Goal: Communication & Community: Answer question/provide support

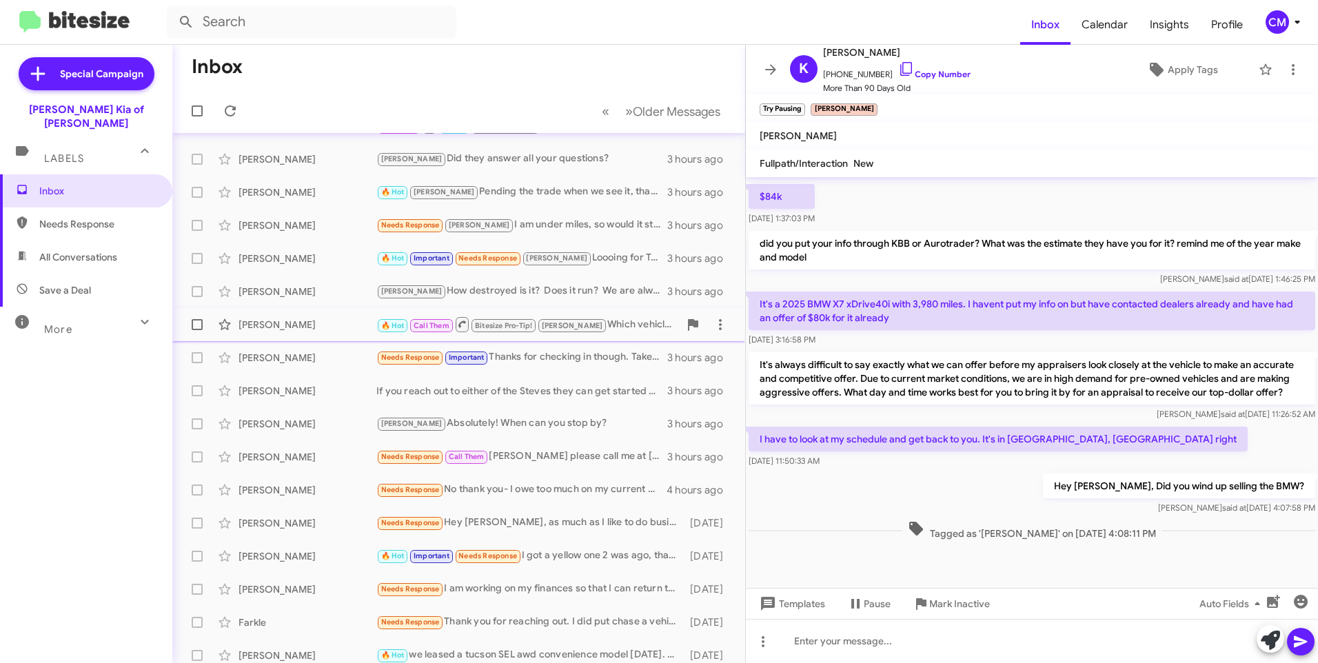
scroll to position [137, 0]
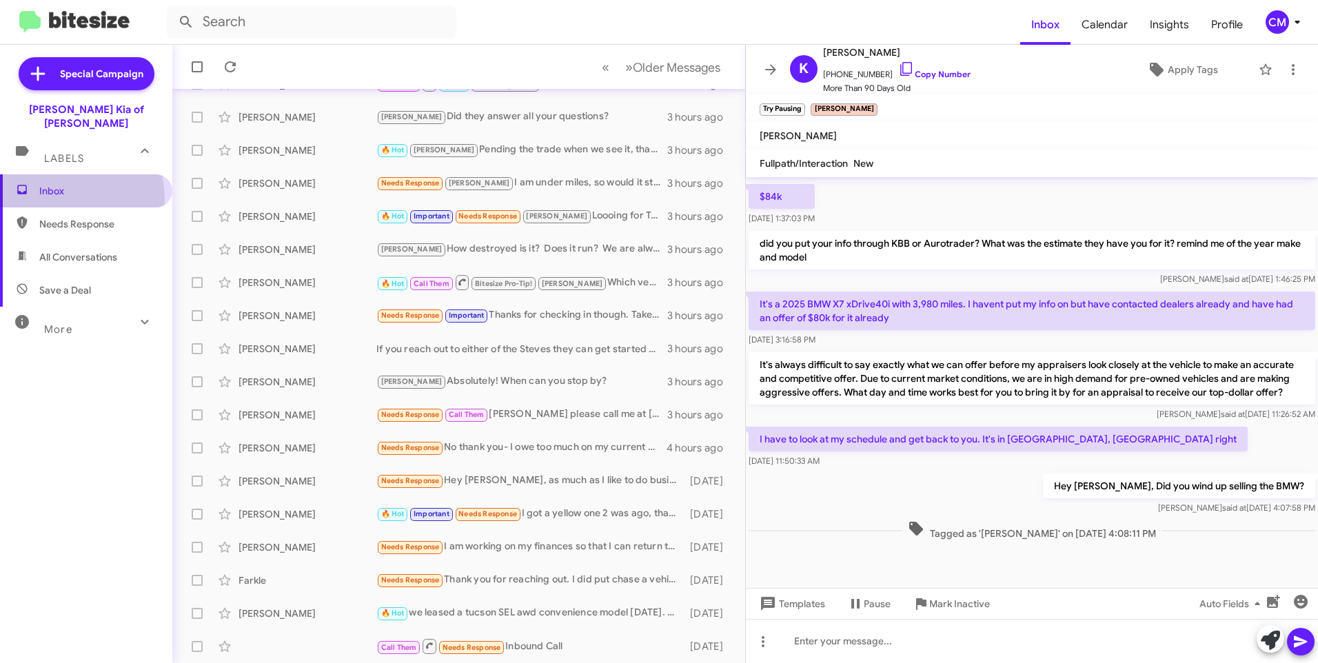
click at [54, 185] on span "Inbox" at bounding box center [86, 190] width 172 height 33
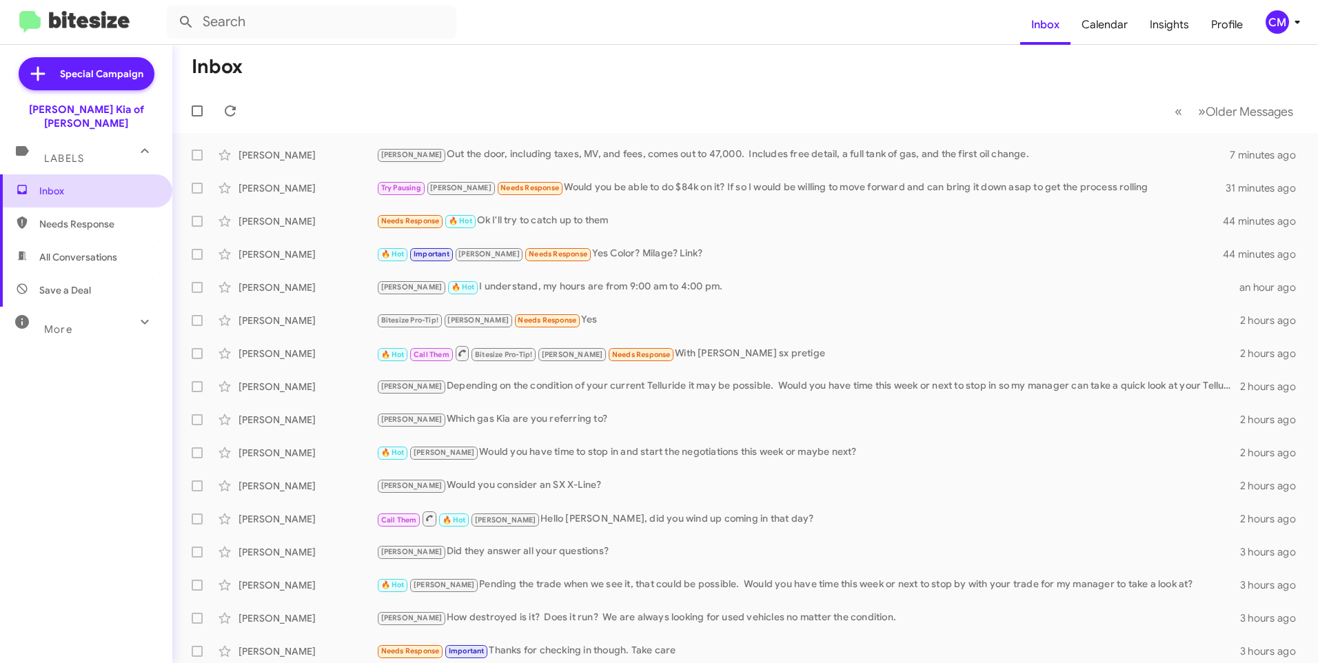
click at [36, 174] on span "Inbox" at bounding box center [86, 190] width 172 height 33
click at [1190, 120] on button "» Next Older Messages" at bounding box center [1246, 111] width 112 height 28
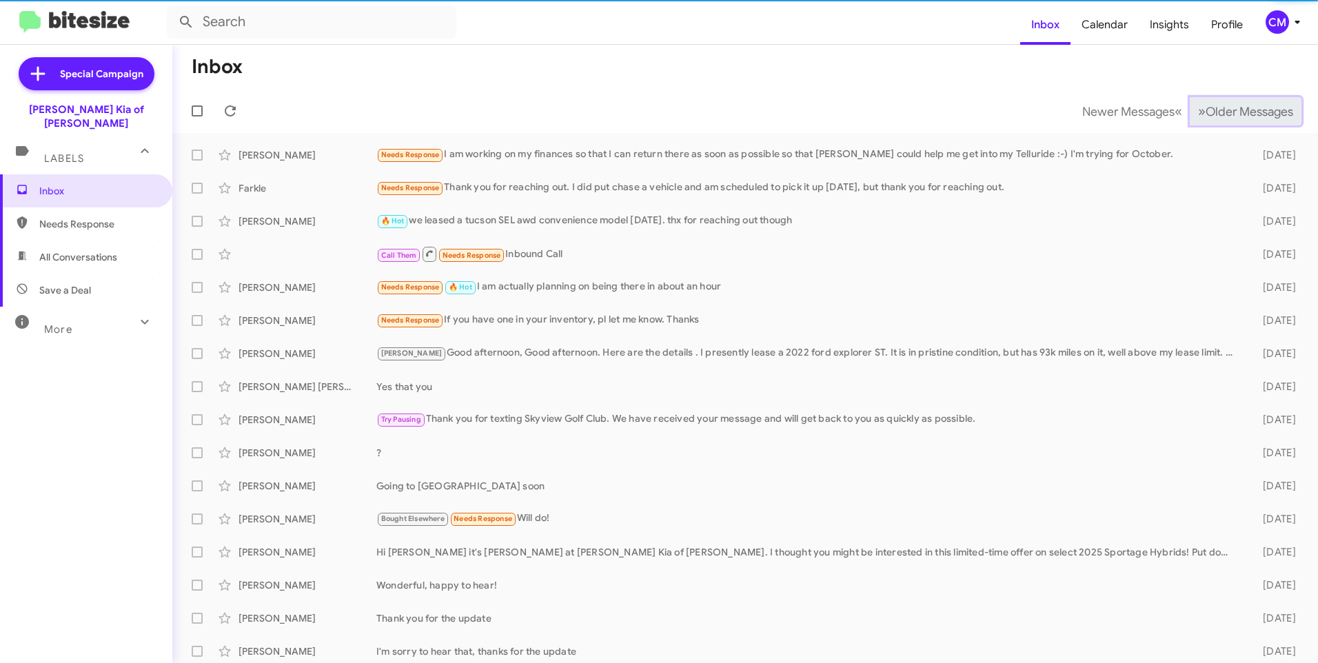
click at [1206, 114] on span "Older Messages" at bounding box center [1250, 111] width 88 height 15
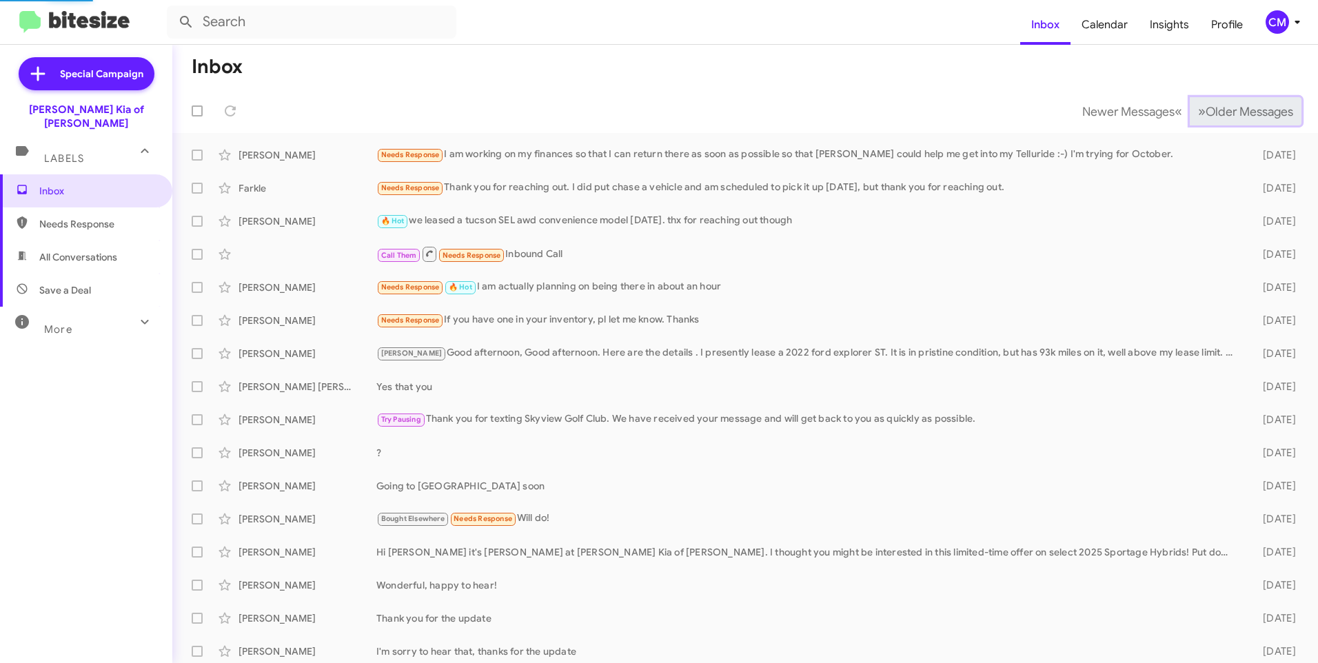
click at [1206, 114] on span "Older Messages" at bounding box center [1250, 111] width 88 height 15
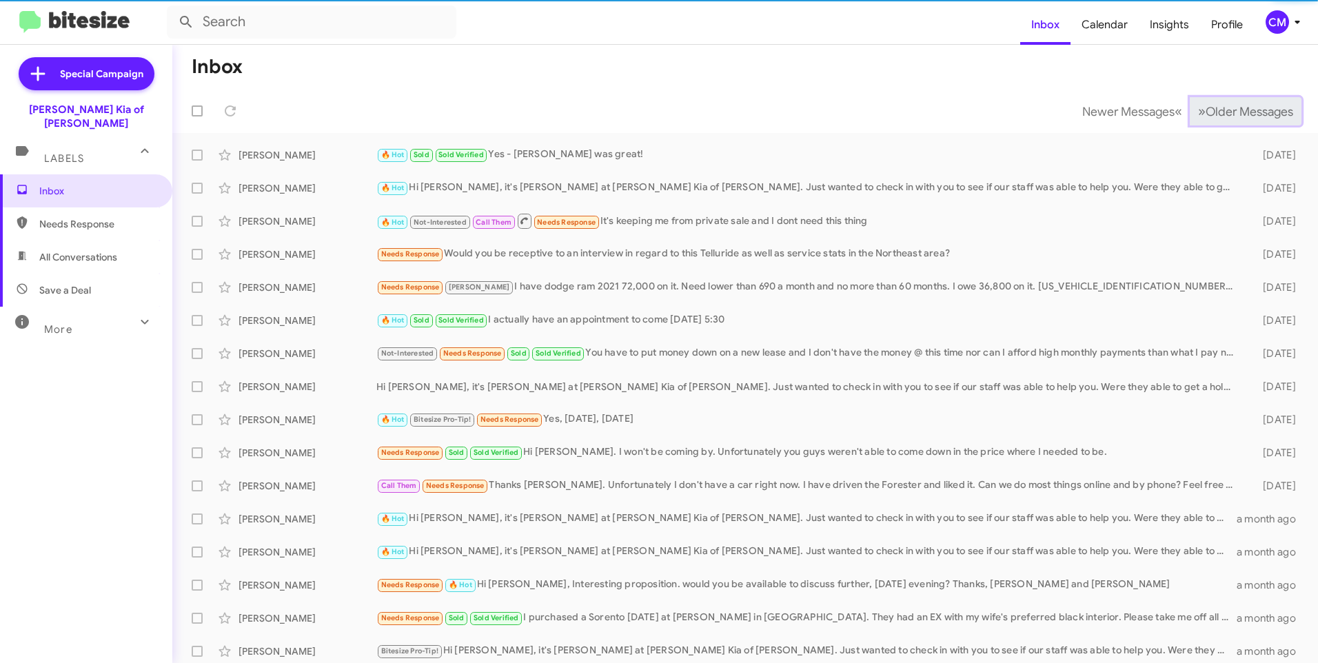
click at [1206, 114] on span "Older Messages" at bounding box center [1250, 111] width 88 height 15
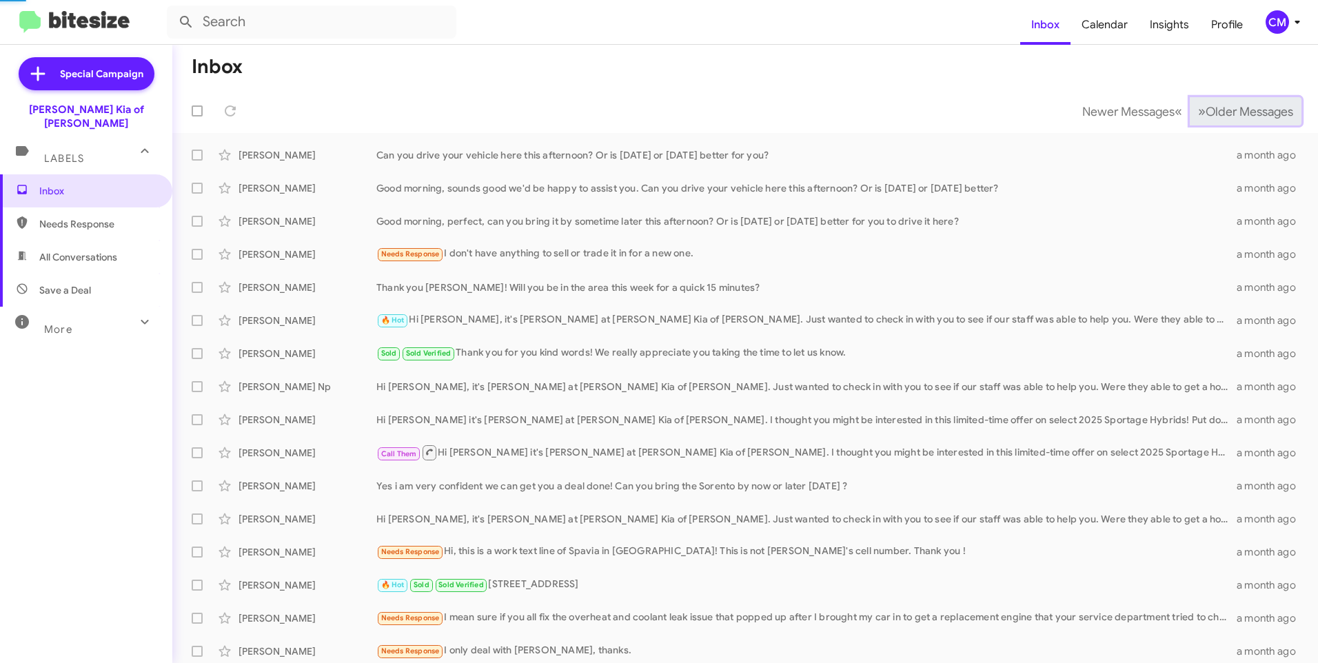
click at [1206, 114] on span "Older Messages" at bounding box center [1250, 111] width 88 height 15
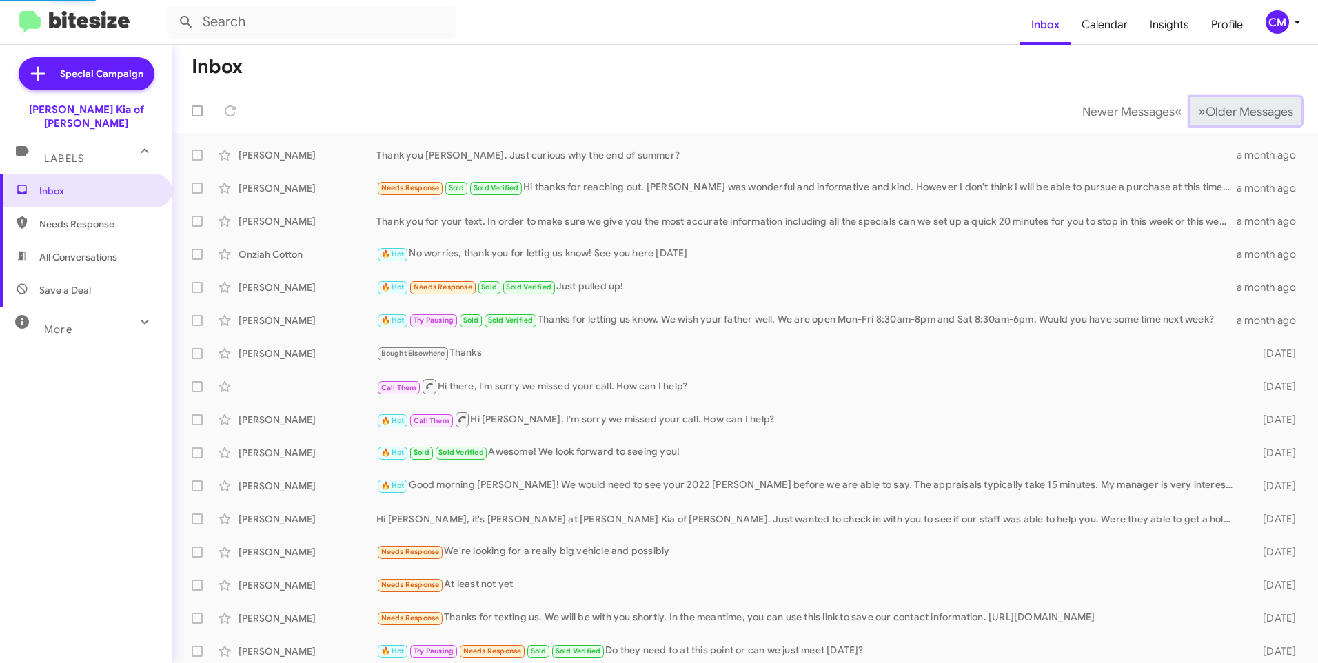
click at [1206, 114] on span "Older Messages" at bounding box center [1250, 111] width 88 height 15
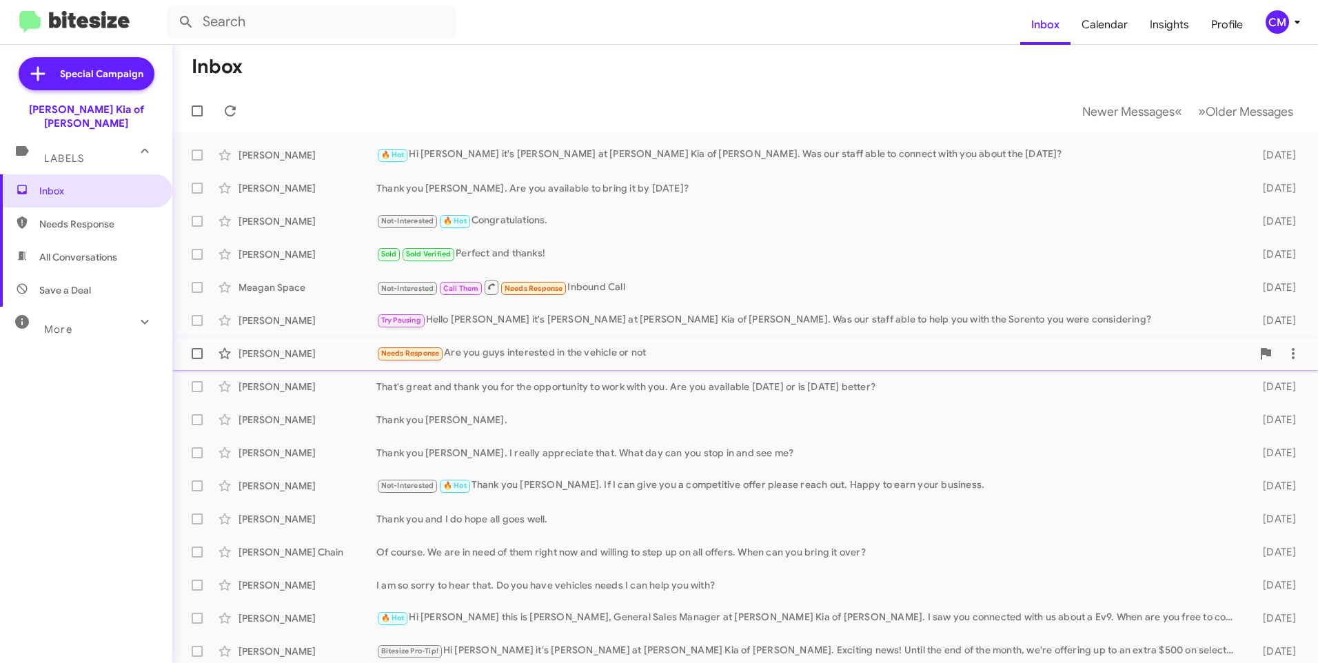
click at [496, 350] on div "Needs Response Are you guys interested in the vehicle or not" at bounding box center [814, 353] width 876 height 16
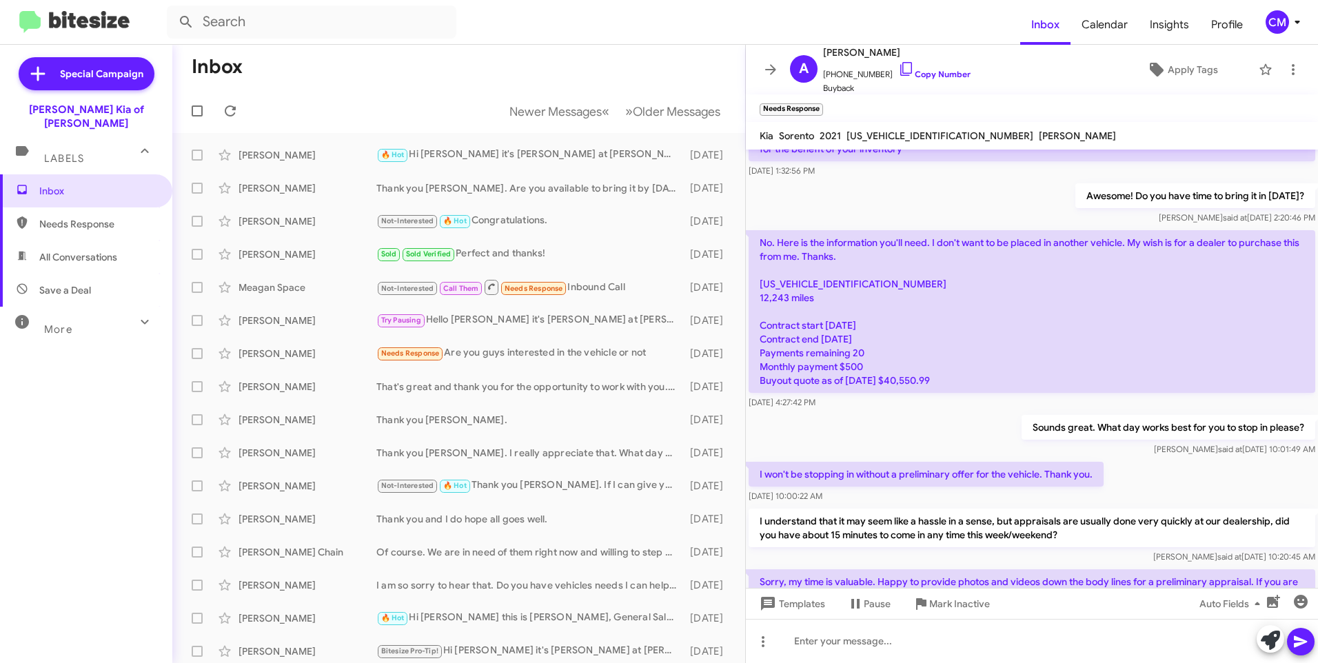
scroll to position [174, 0]
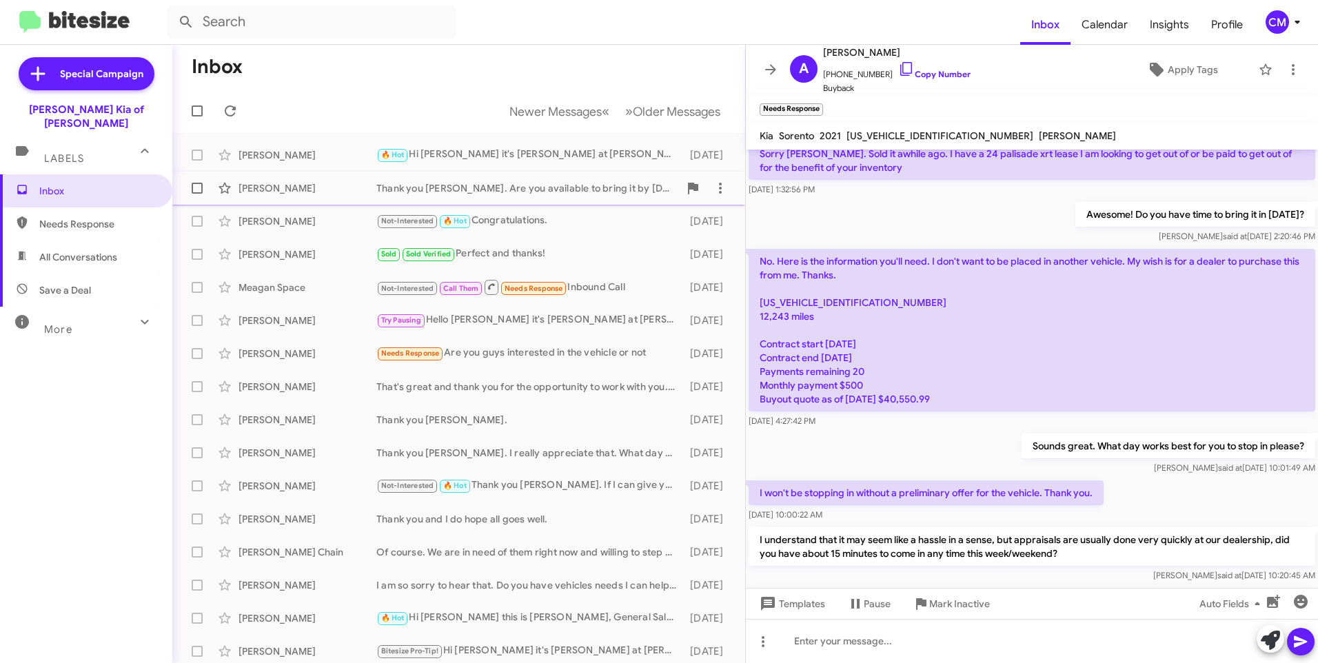
click at [277, 185] on div "[PERSON_NAME]" at bounding box center [308, 188] width 138 height 14
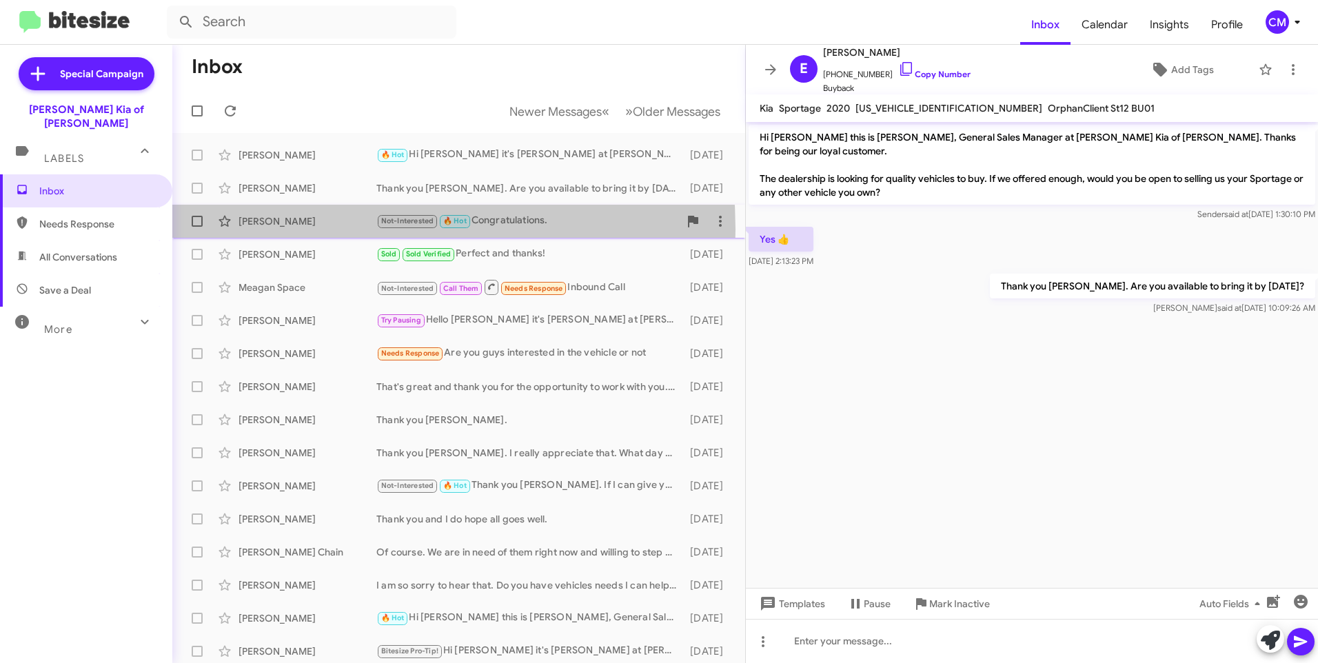
click at [292, 230] on div "[PERSON_NAME] Not-Interested 🔥 Hot Congratulations. [DATE]" at bounding box center [458, 222] width 551 height 28
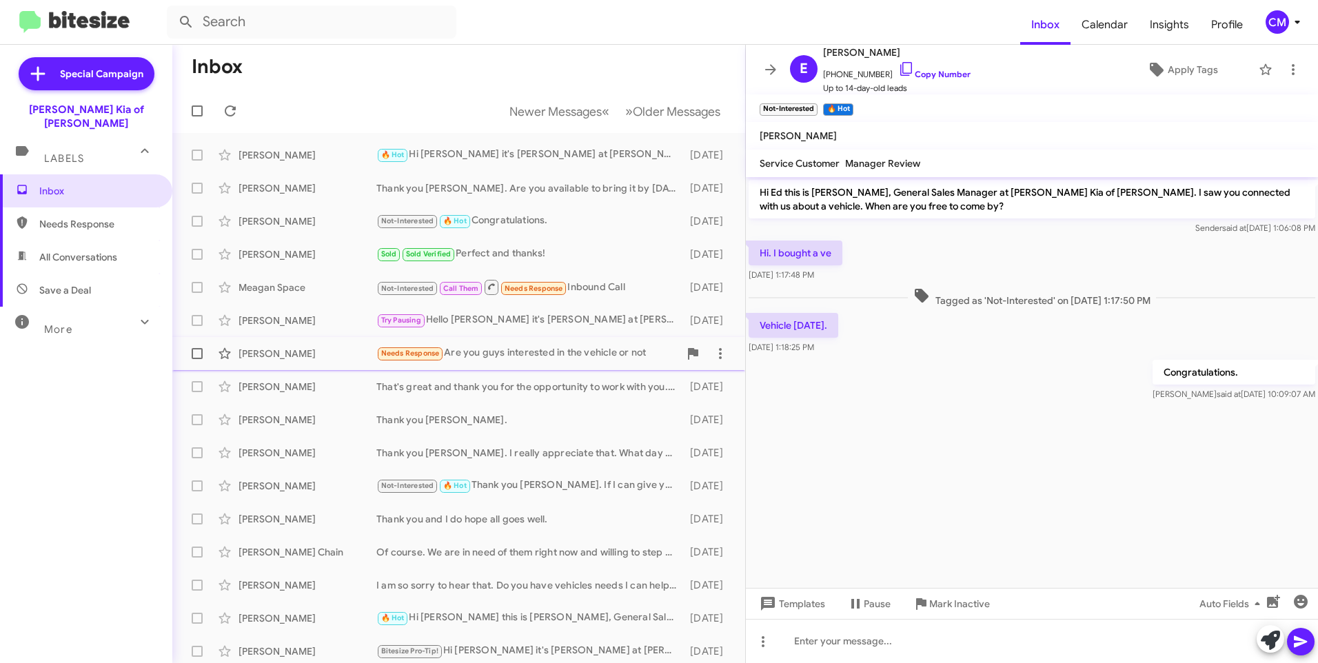
click at [265, 356] on div "[PERSON_NAME]" at bounding box center [308, 354] width 138 height 14
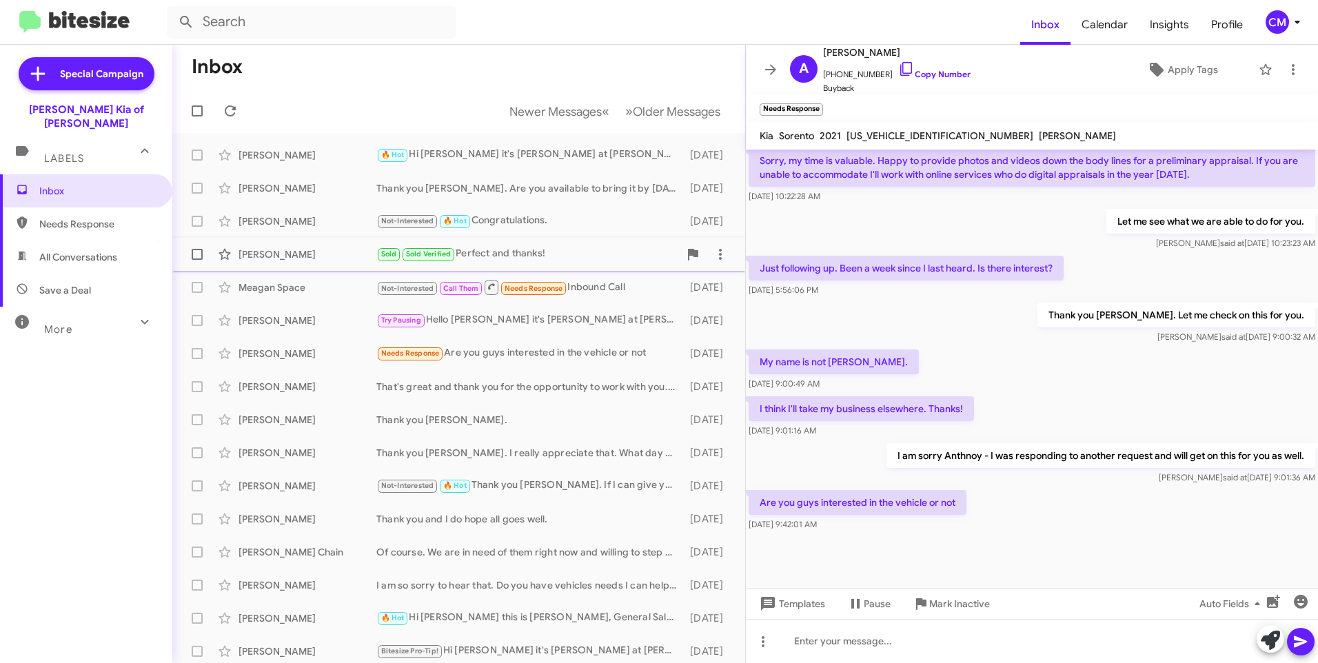
scroll to position [615, 0]
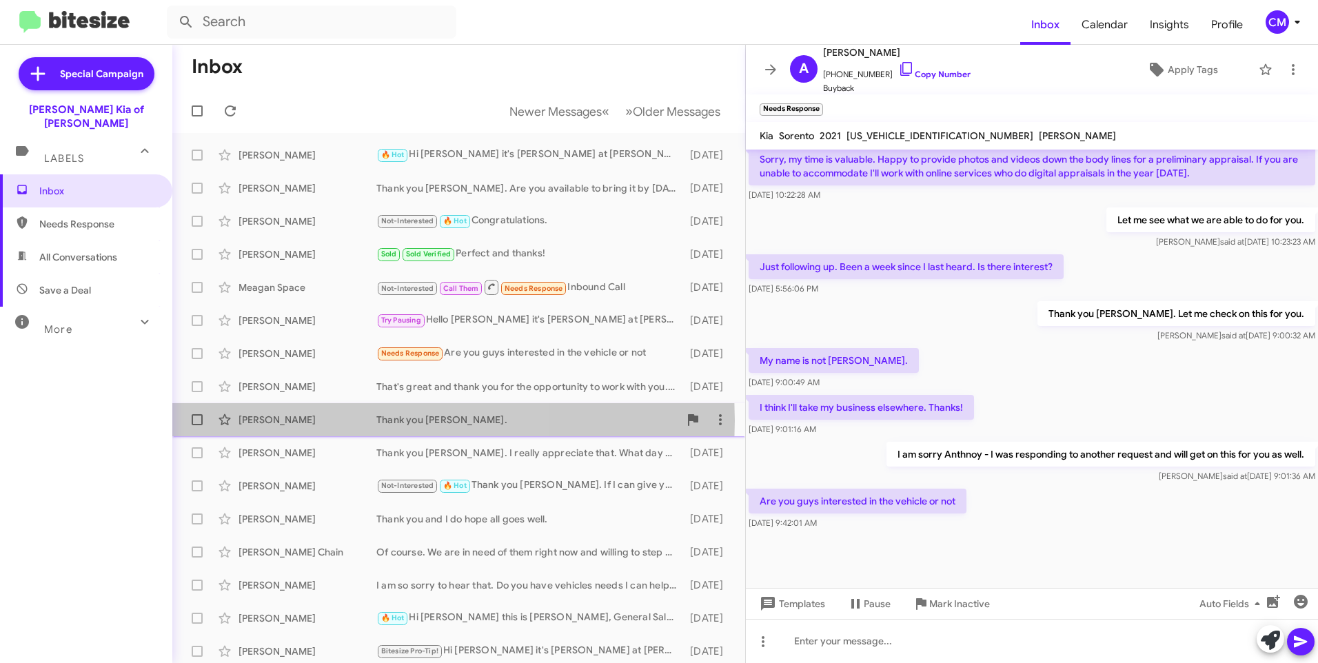
click at [292, 421] on div "[PERSON_NAME]" at bounding box center [308, 420] width 138 height 14
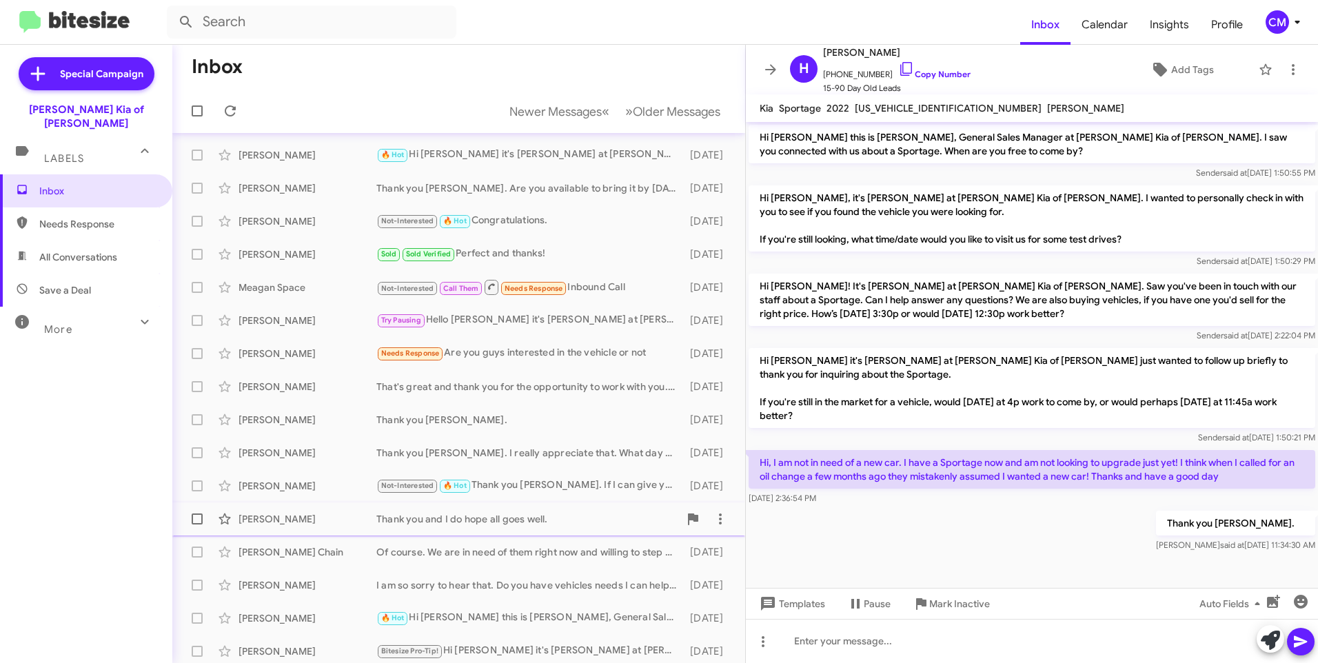
scroll to position [137, 0]
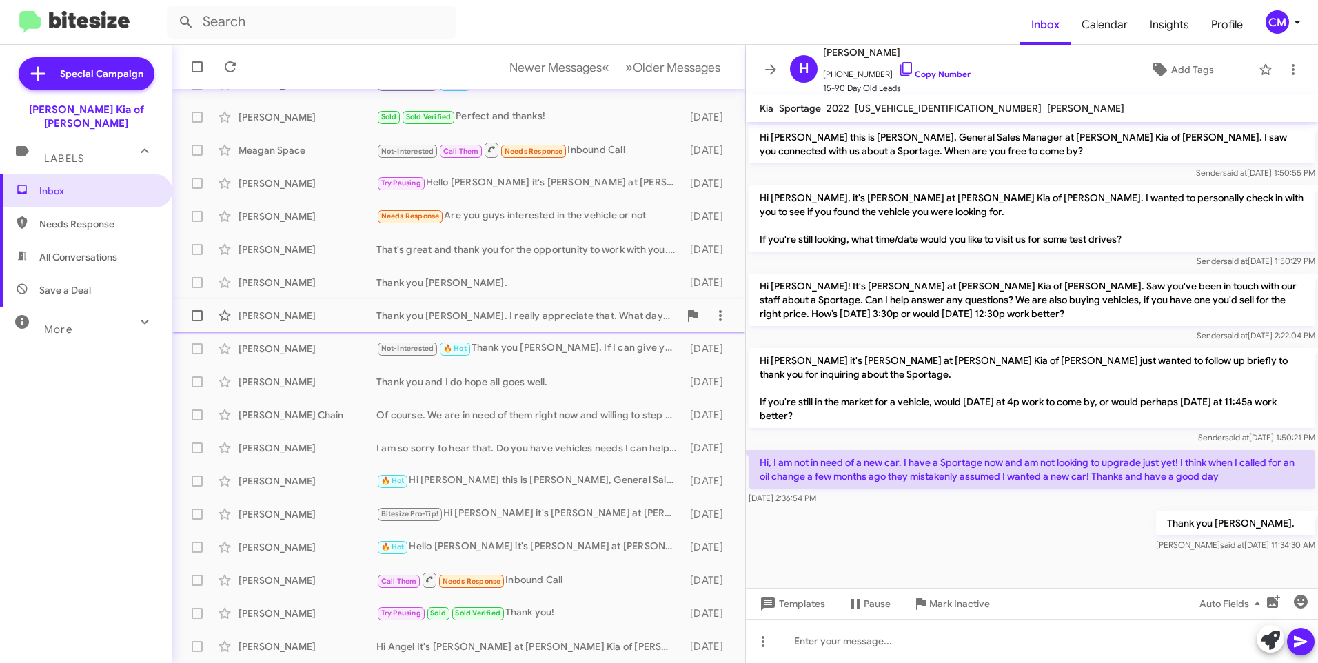
click at [310, 319] on div "[PERSON_NAME]" at bounding box center [308, 316] width 138 height 14
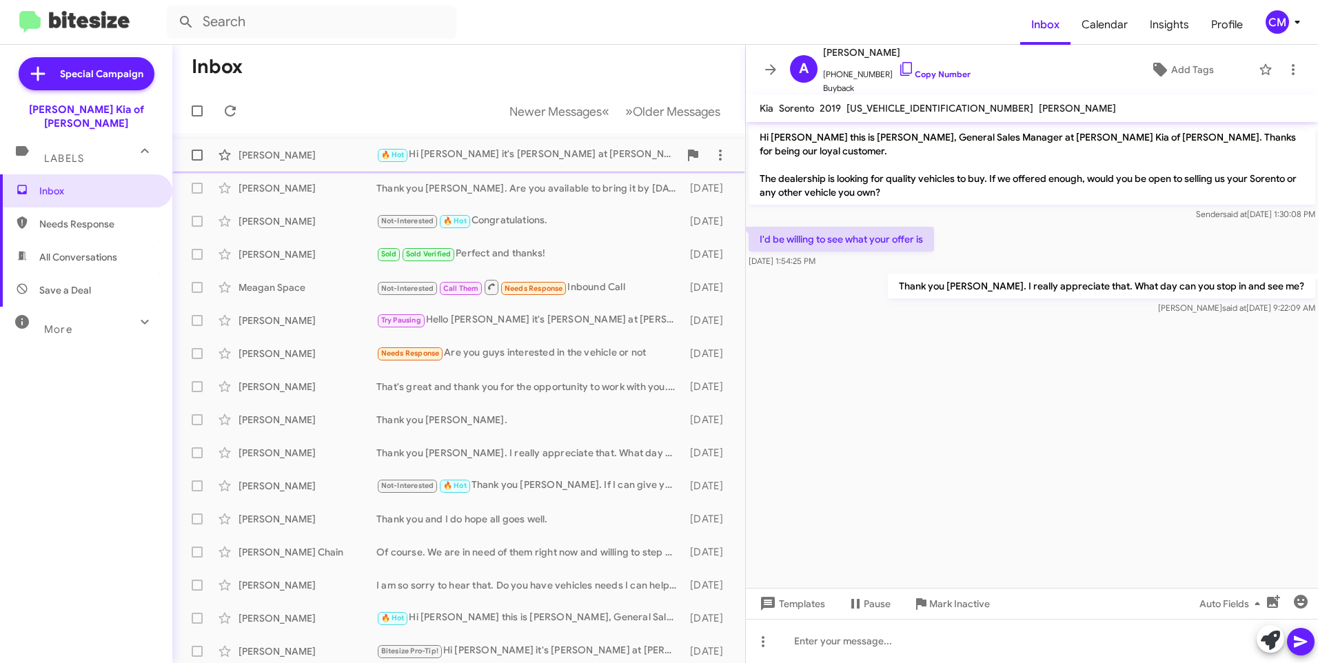
click at [311, 159] on div "[PERSON_NAME]" at bounding box center [308, 155] width 138 height 14
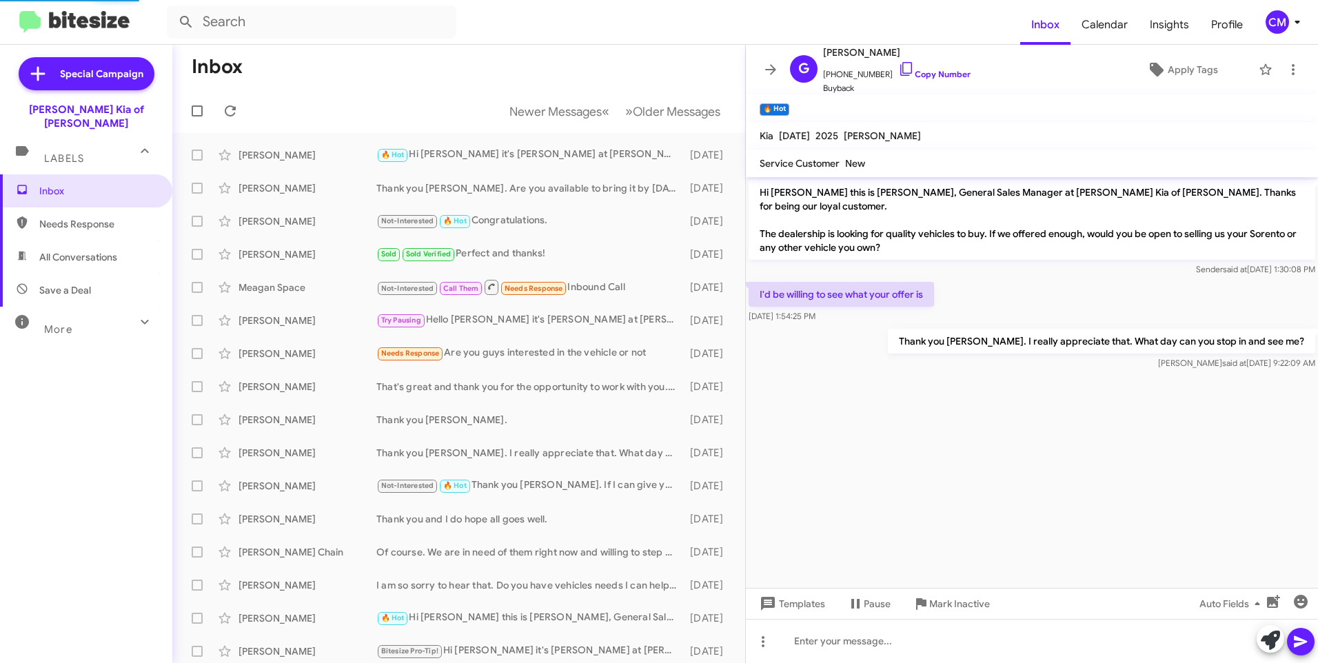
scroll to position [170, 0]
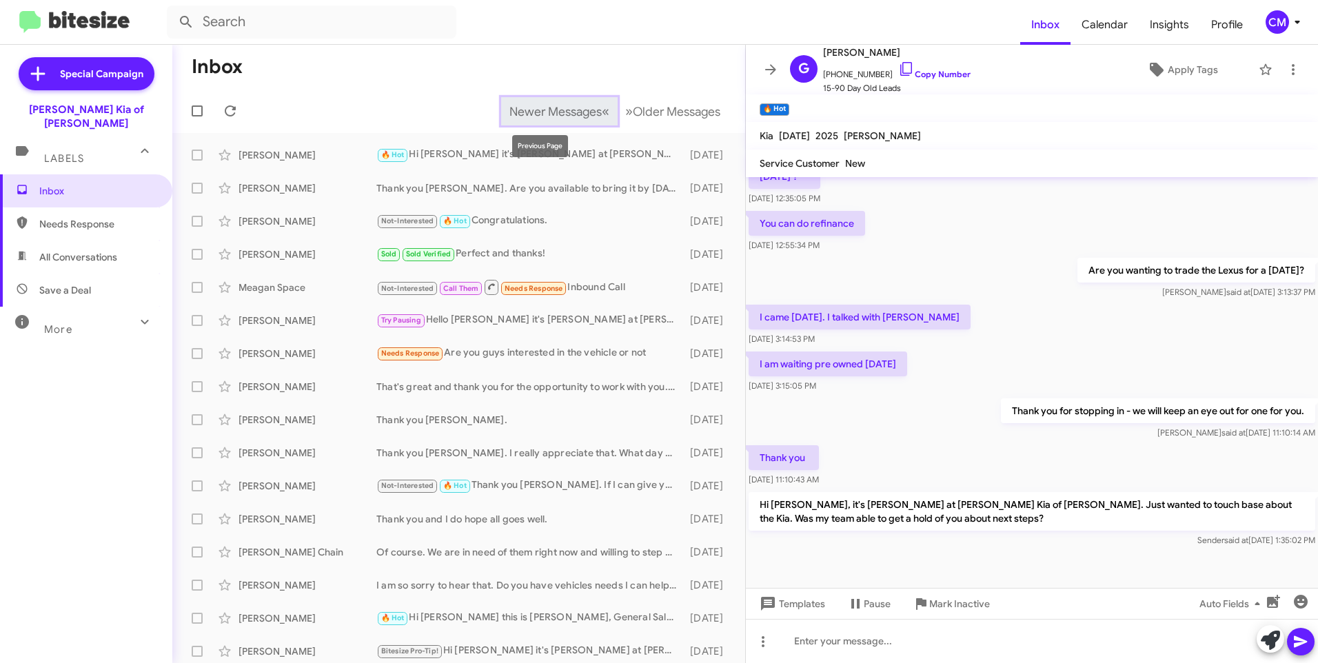
click at [574, 109] on span "Newer Messages" at bounding box center [556, 111] width 92 height 15
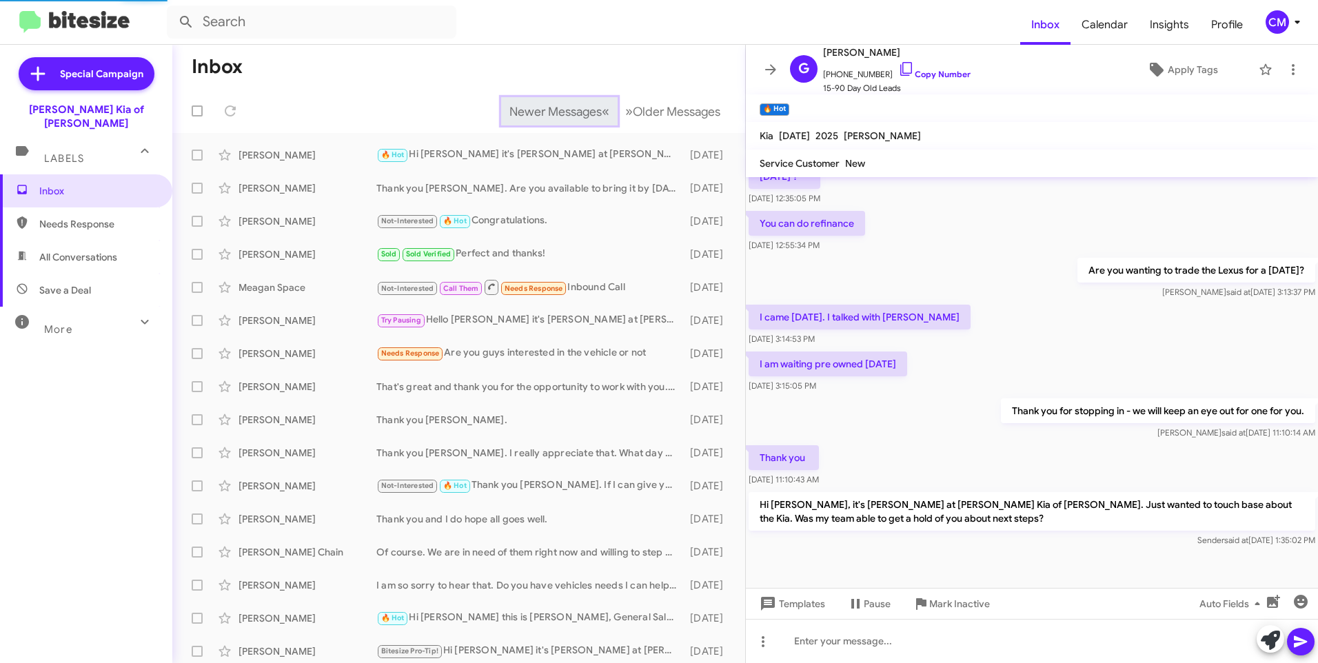
click at [574, 109] on span "Newer Messages" at bounding box center [556, 111] width 92 height 15
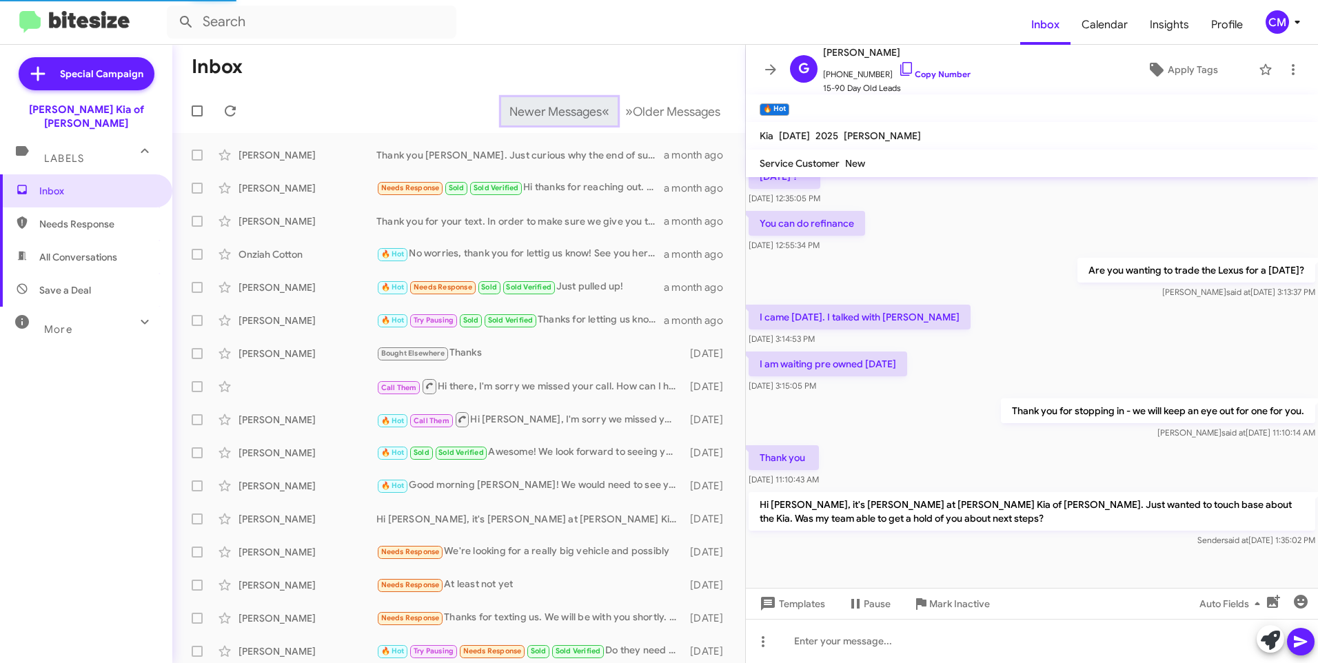
click at [574, 109] on span "Newer Messages" at bounding box center [556, 111] width 92 height 15
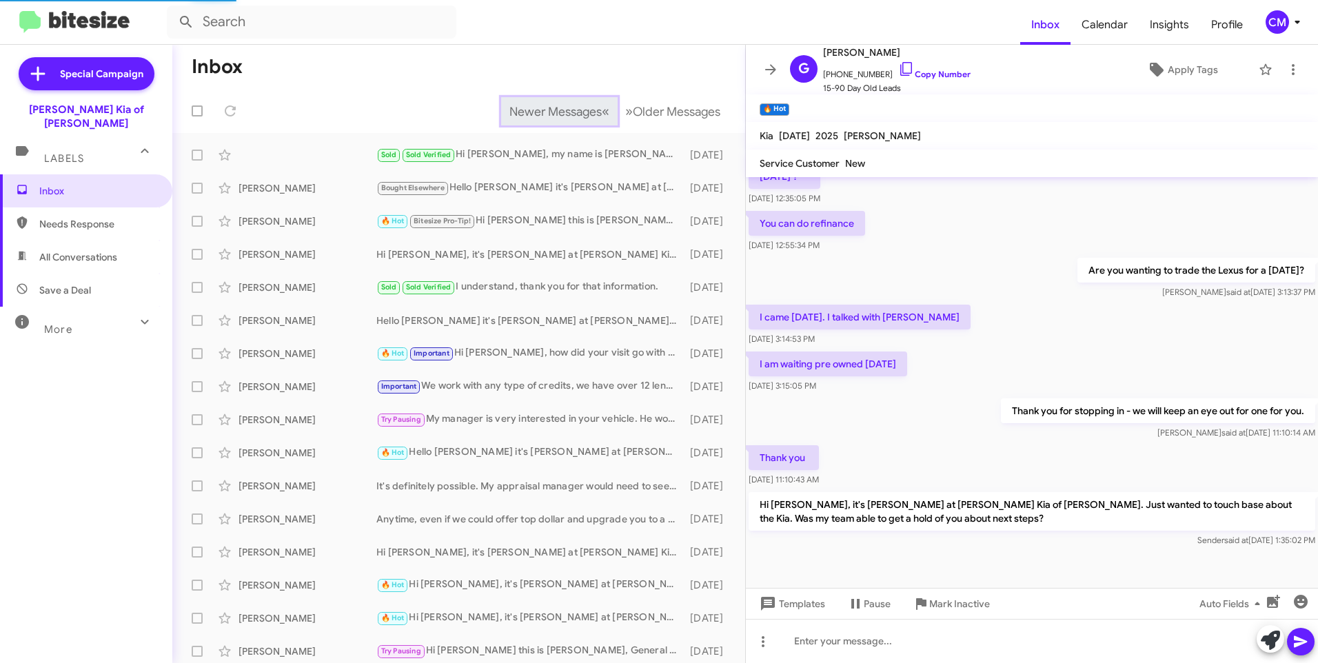
click at [574, 109] on span "Newer Messages" at bounding box center [556, 111] width 92 height 15
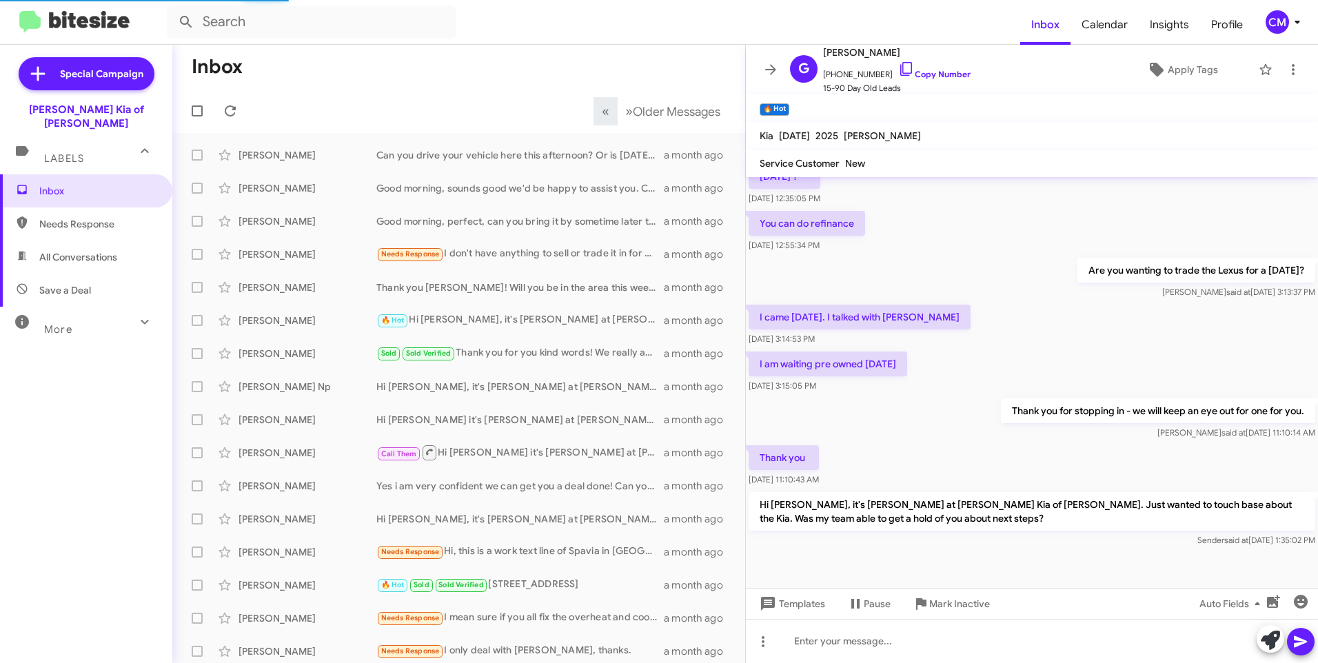
click at [589, 109] on div "« Previous » Next Older Messages" at bounding box center [661, 111] width 145 height 28
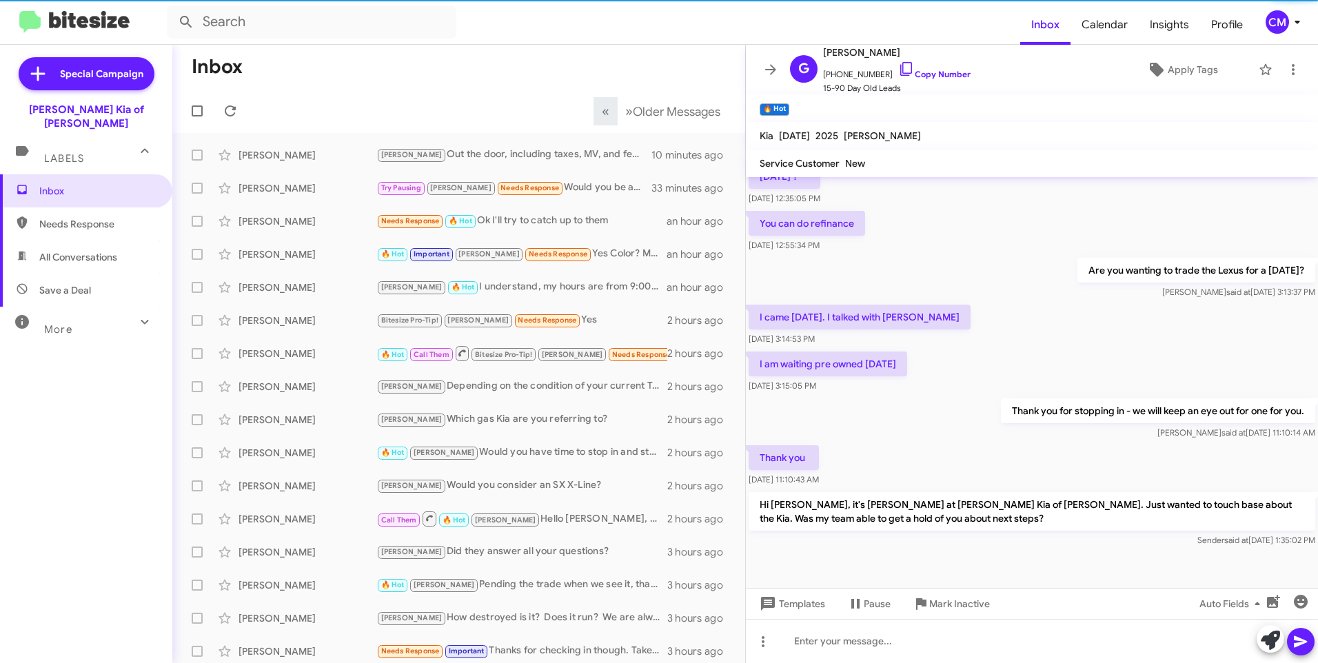
click at [589, 109] on div "« Previous » Next Older Messages" at bounding box center [661, 111] width 145 height 28
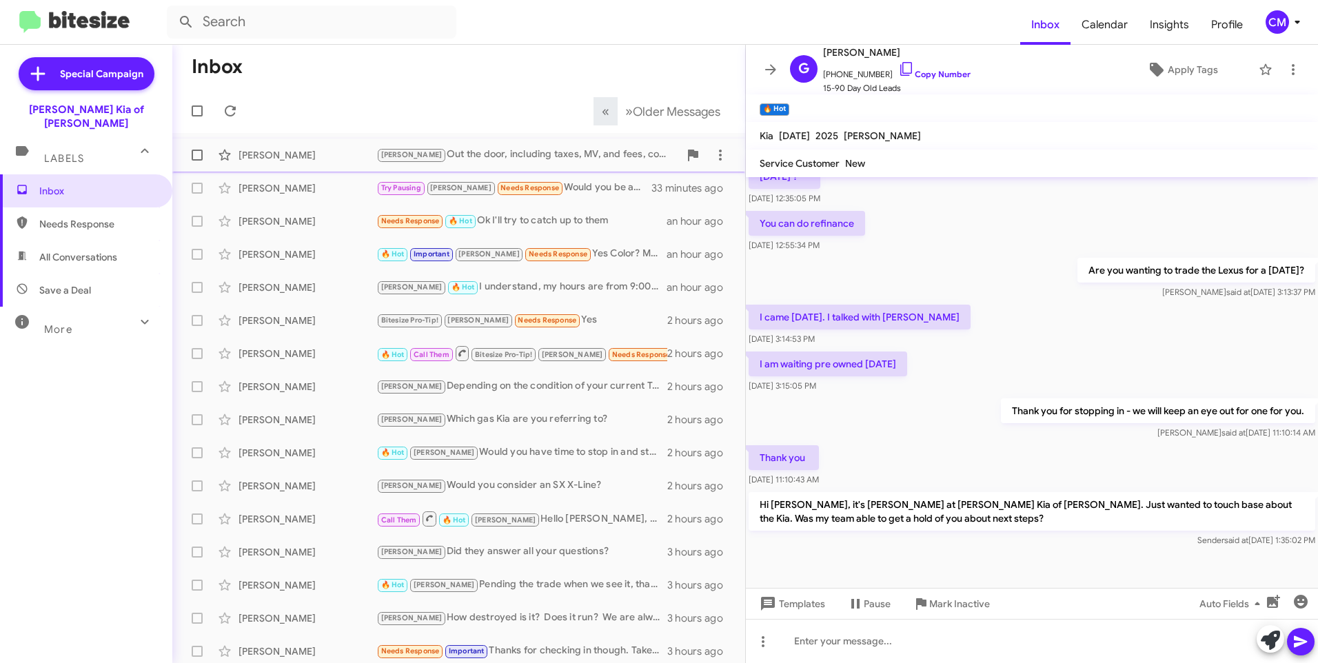
click at [514, 152] on div "[PERSON_NAME] Out the door, including taxes, MV, and fees, comes out to 47,000.…" at bounding box center [527, 155] width 303 height 16
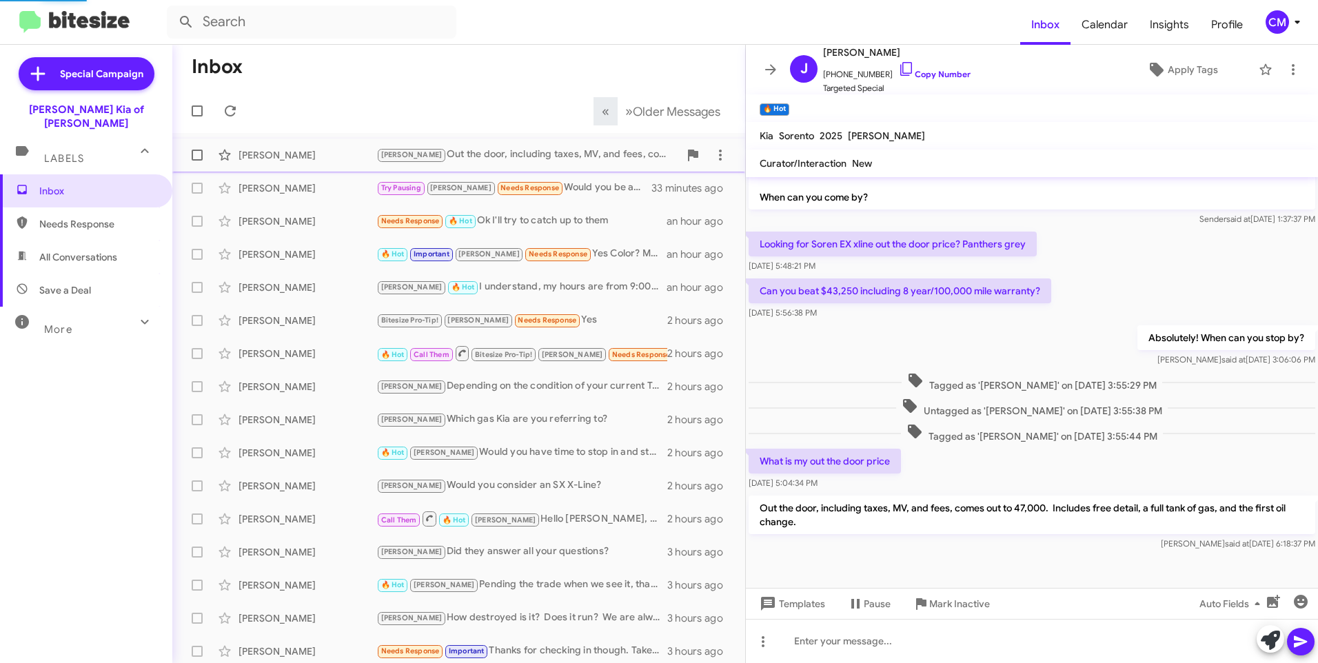
scroll to position [152, 0]
click at [341, 210] on div "[PERSON_NAME] Needs Response 🔥 Hot Ok I'll try to catch up to them an hour ago" at bounding box center [458, 222] width 551 height 28
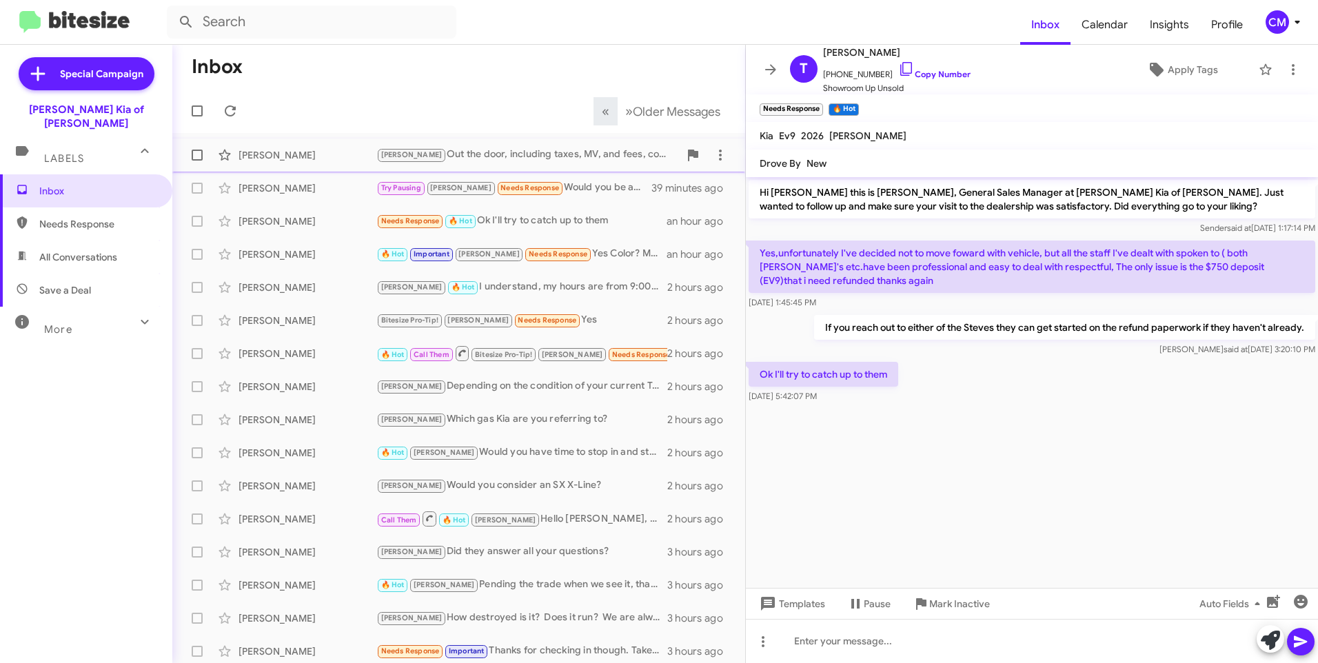
click at [507, 146] on div "[PERSON_NAME] Out the door, including taxes, MV, and fees, comes out to 47,000.…" at bounding box center [458, 155] width 551 height 28
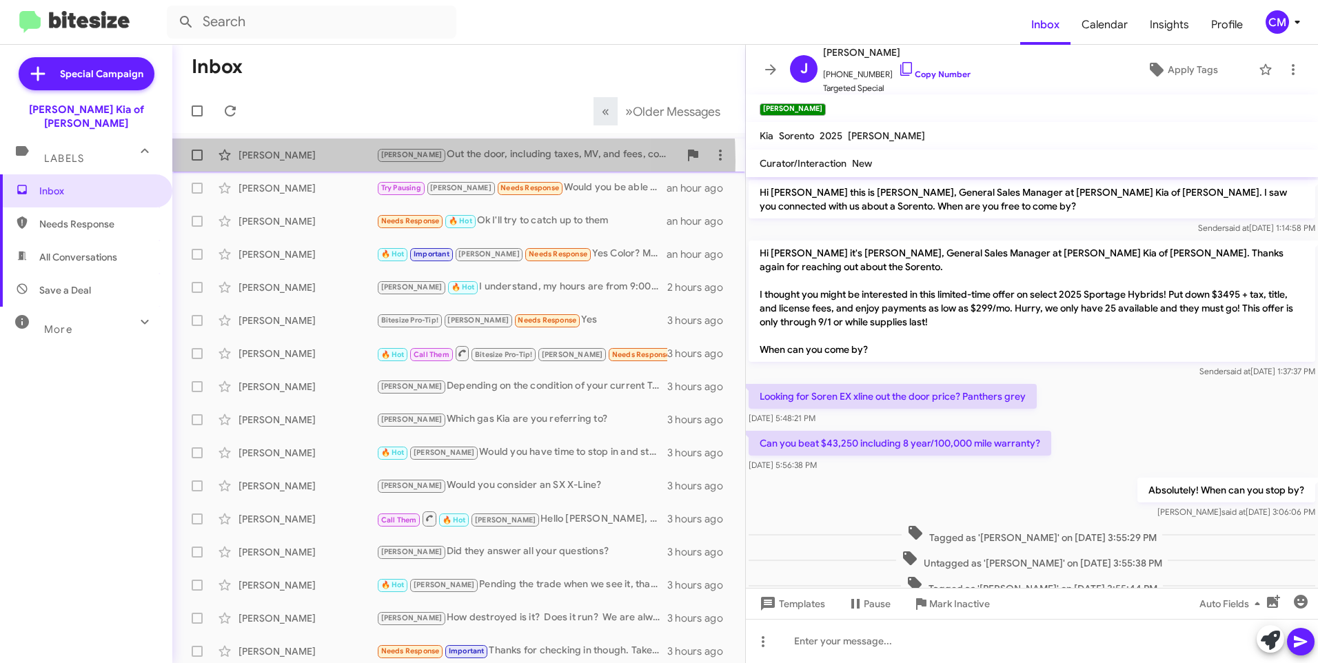
click at [343, 161] on div "[PERSON_NAME]" at bounding box center [308, 155] width 138 height 14
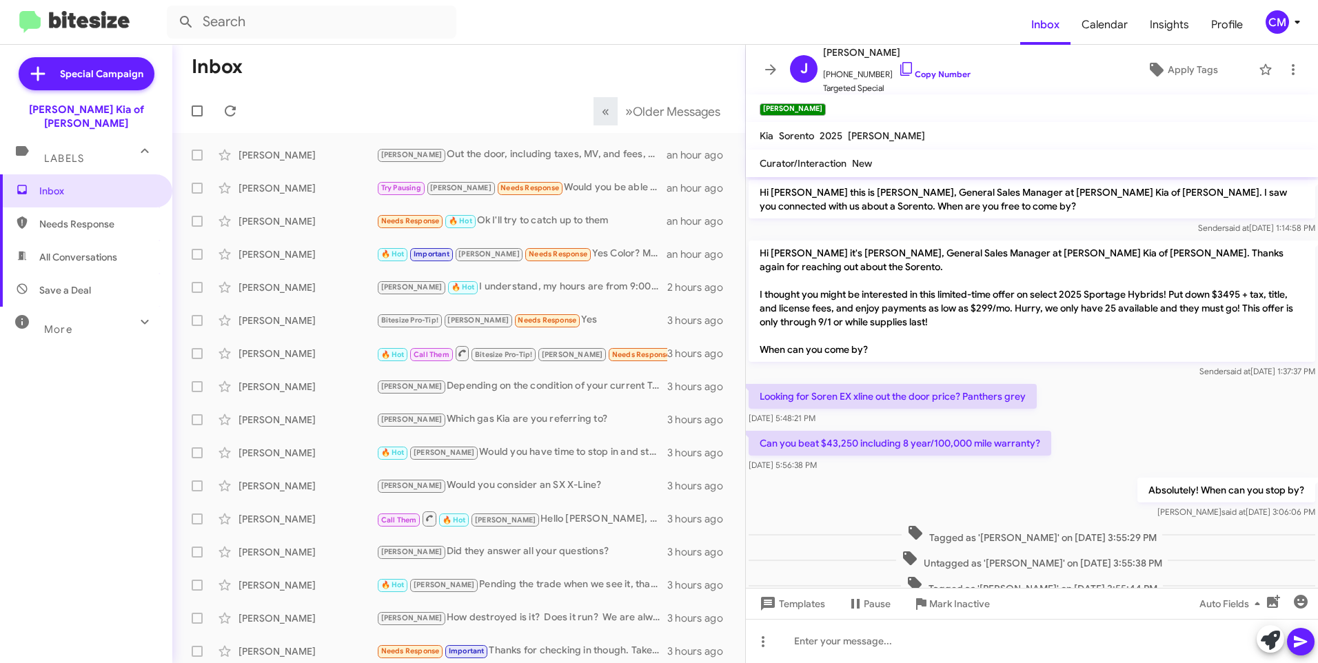
scroll to position [152, 0]
